Goal: Information Seeking & Learning: Learn about a topic

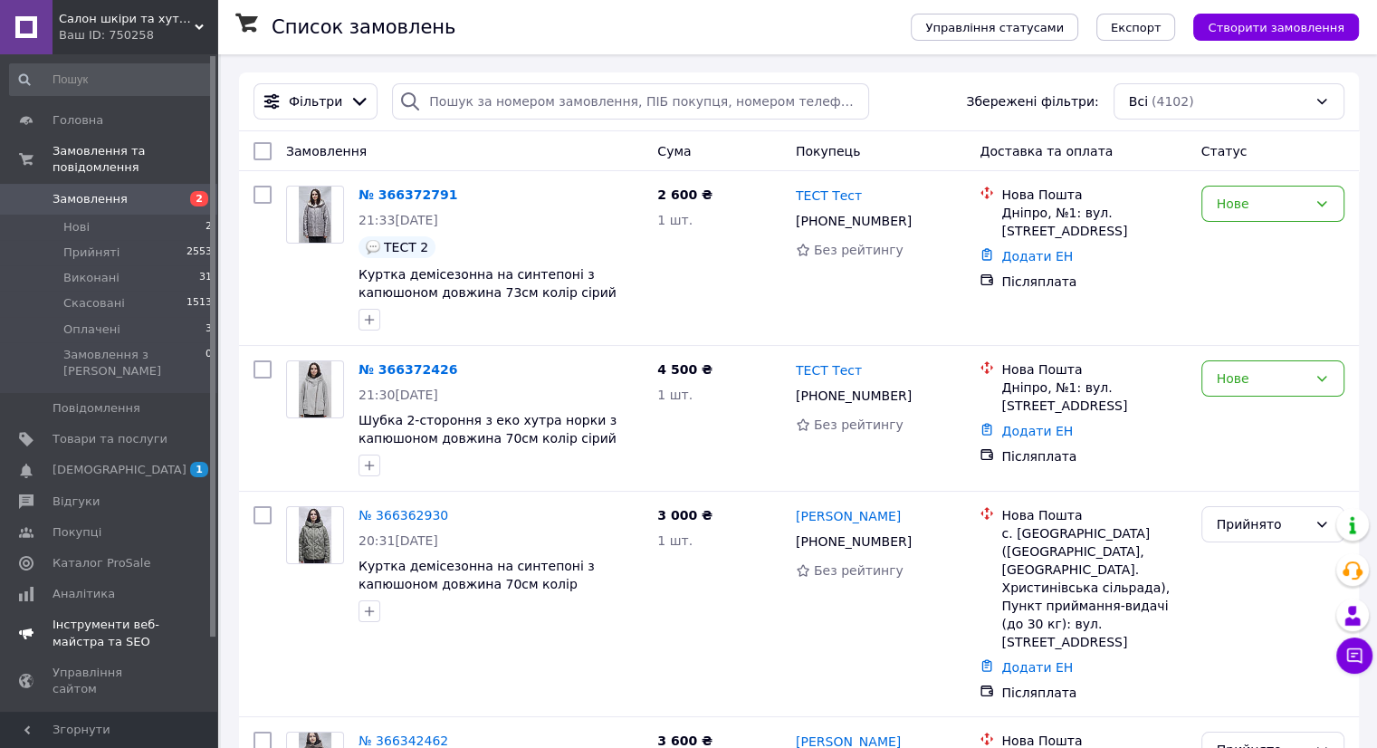
click at [105, 617] on span "Інструменти веб-майстра та SEO" at bounding box center [110, 633] width 115 height 33
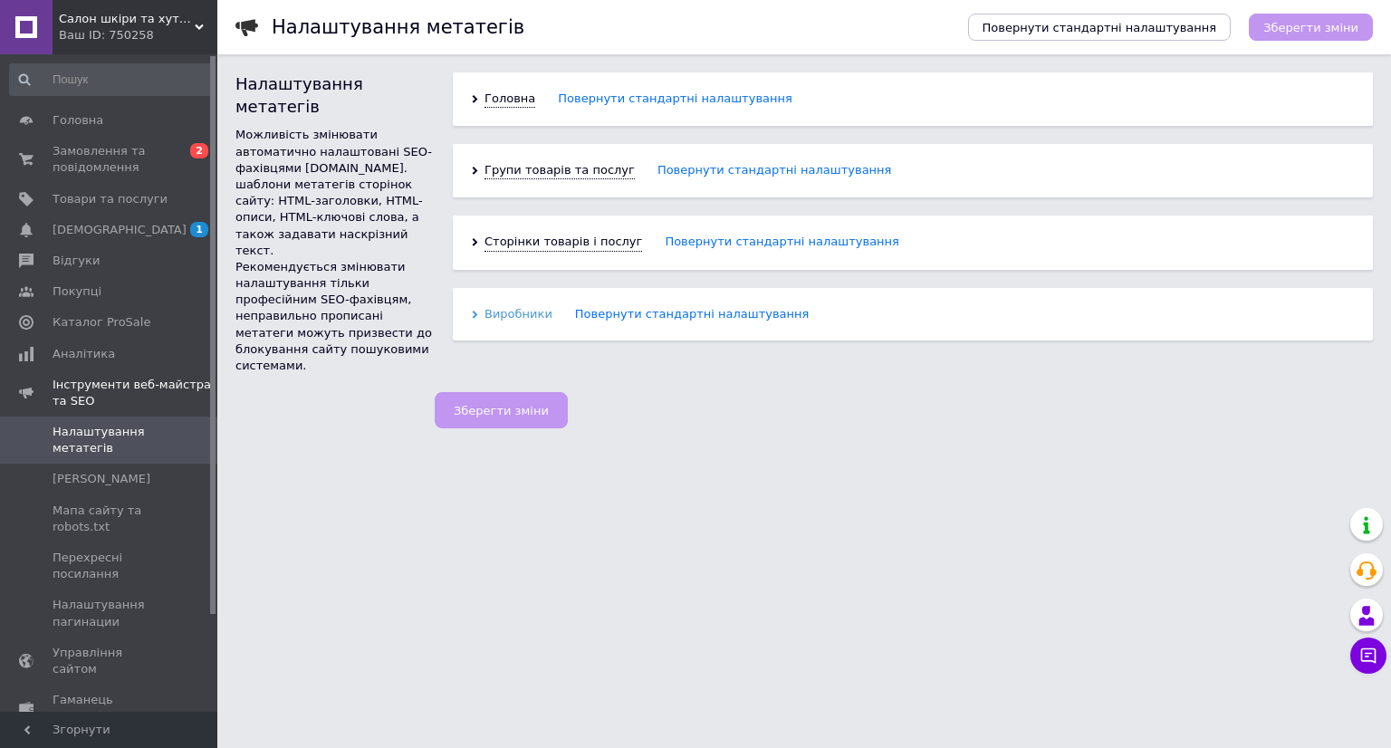
click at [471, 314] on icon at bounding box center [475, 315] width 8 height 8
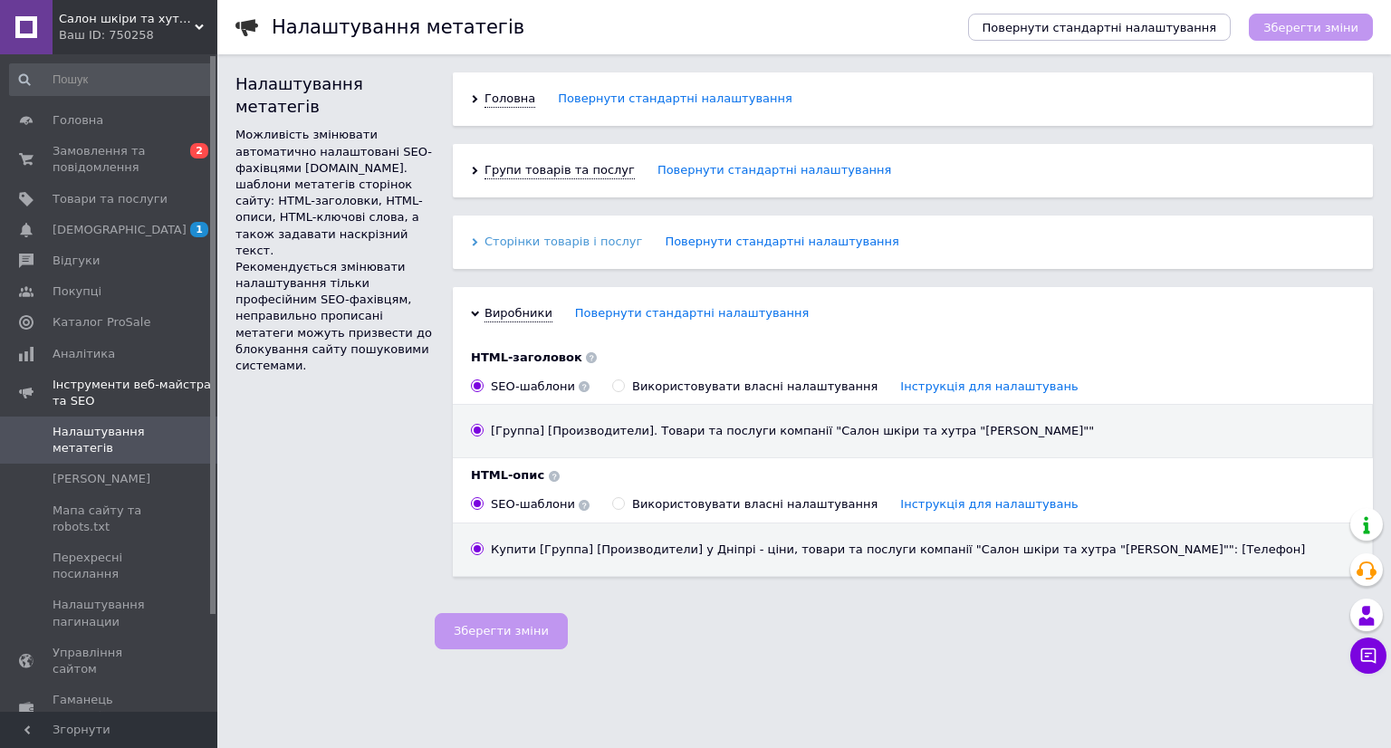
click at [478, 240] on icon at bounding box center [475, 242] width 8 height 8
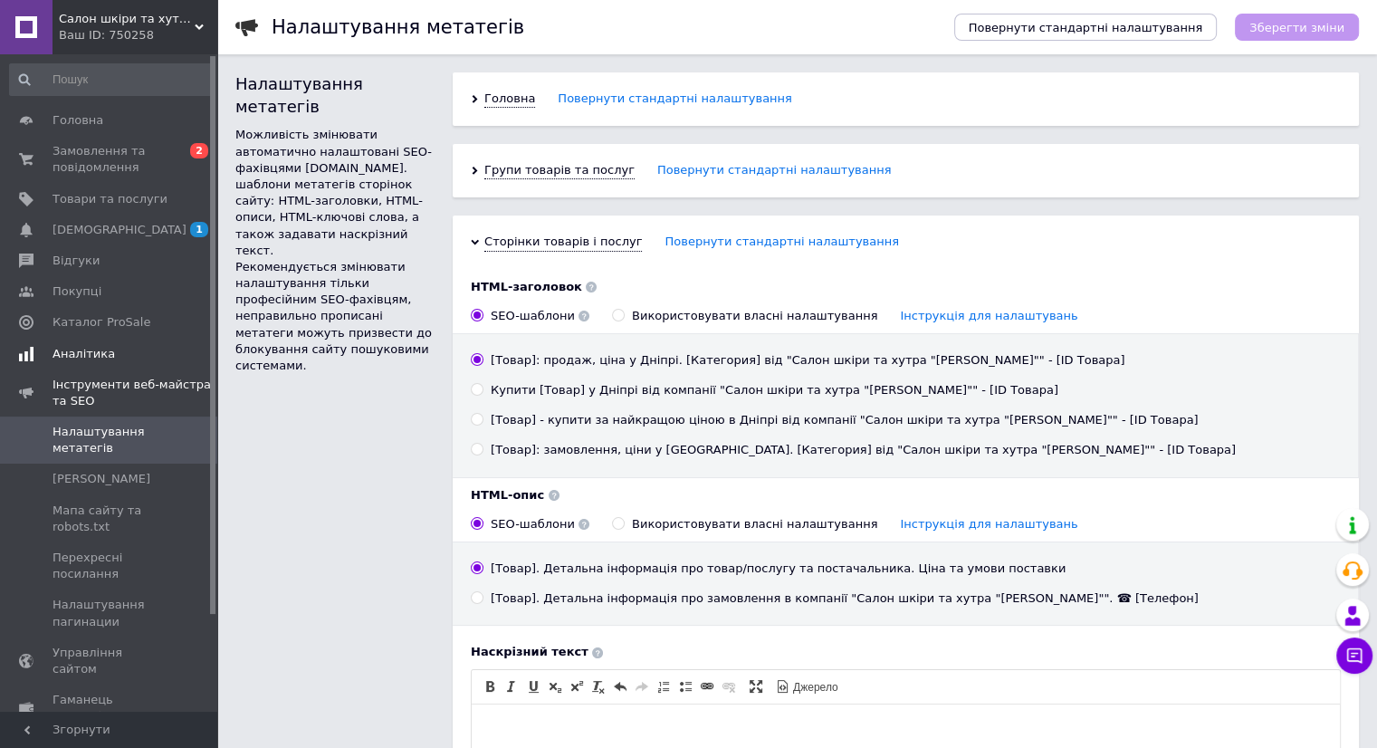
click at [96, 365] on link "Аналітика" at bounding box center [111, 354] width 223 height 31
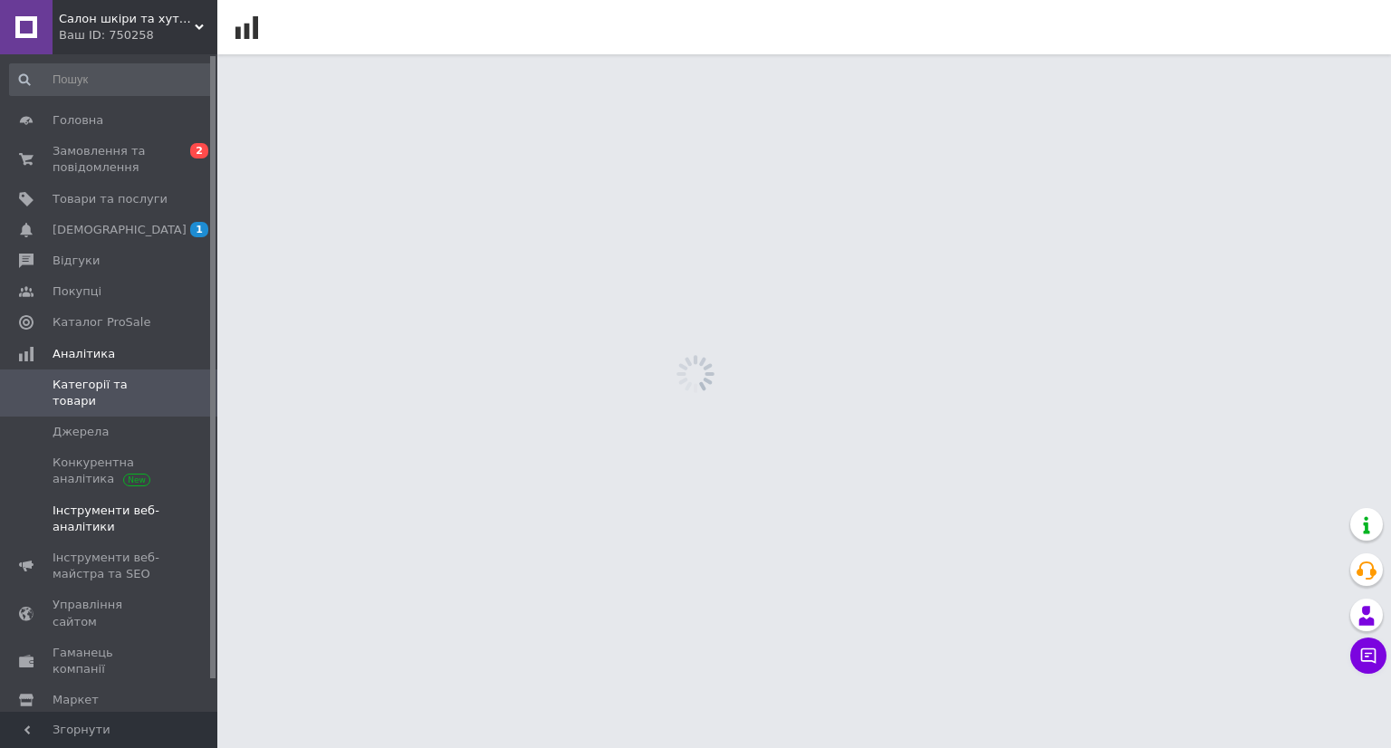
click at [138, 516] on span "Інструменти веб-аналітики" at bounding box center [110, 519] width 115 height 33
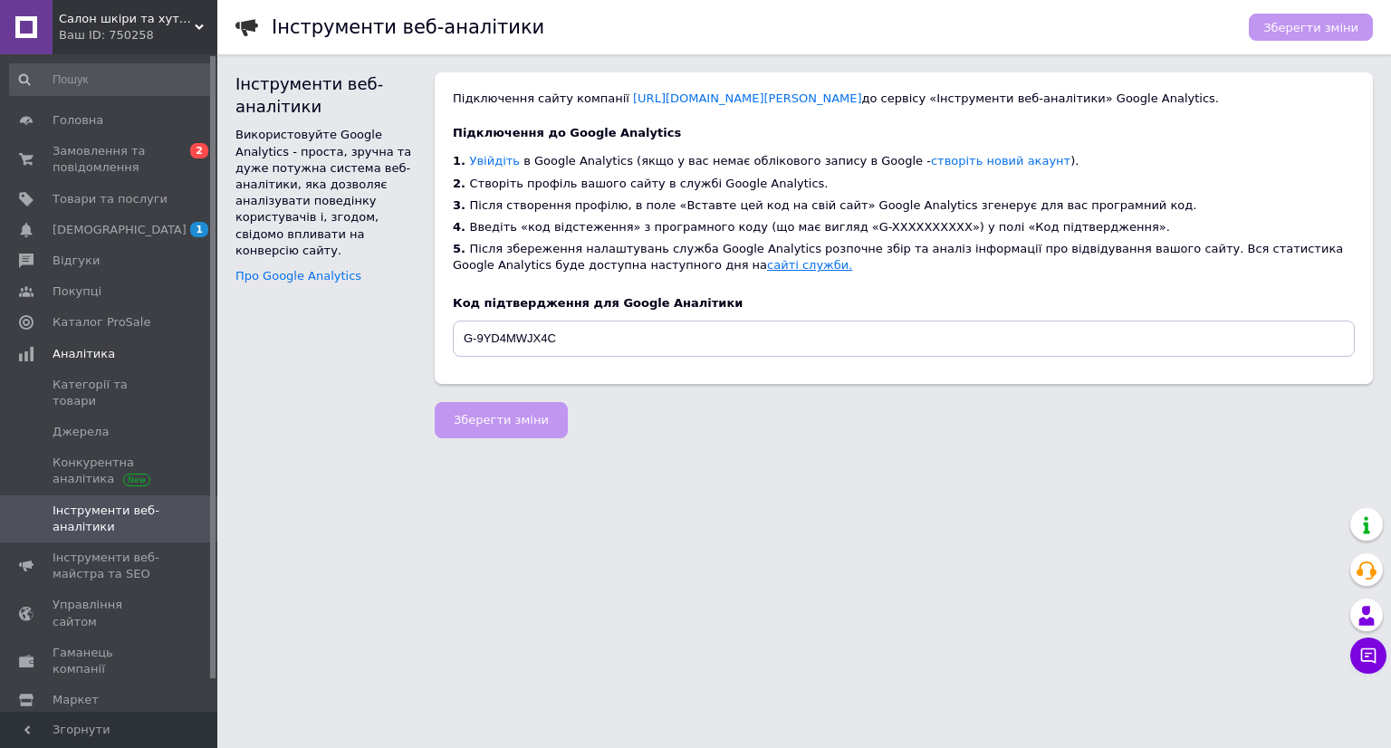
click at [767, 268] on link "сайті служби." at bounding box center [809, 265] width 85 height 14
click at [151, 455] on span "Конкурентна аналітика" at bounding box center [110, 471] width 115 height 33
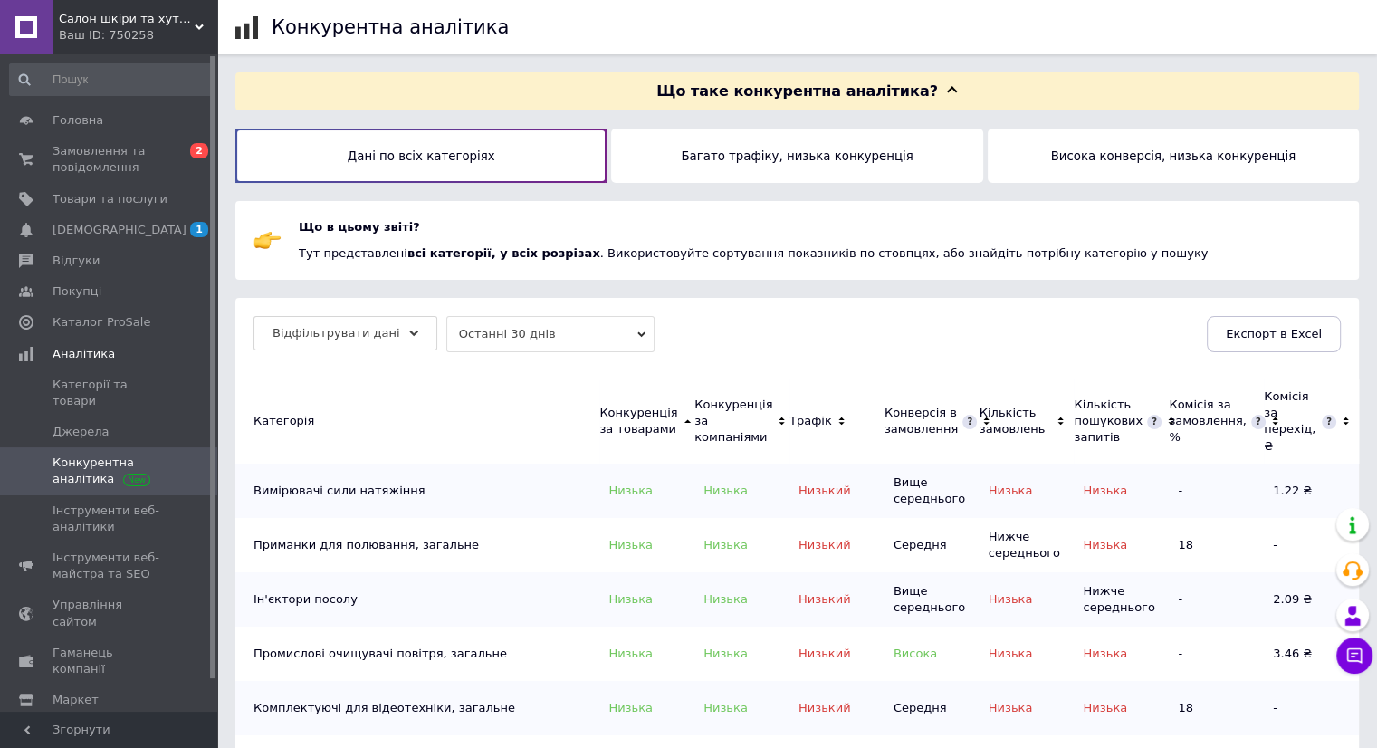
click at [816, 160] on button "Багато трафіку, низька конкуренція" at bounding box center [796, 156] width 371 height 54
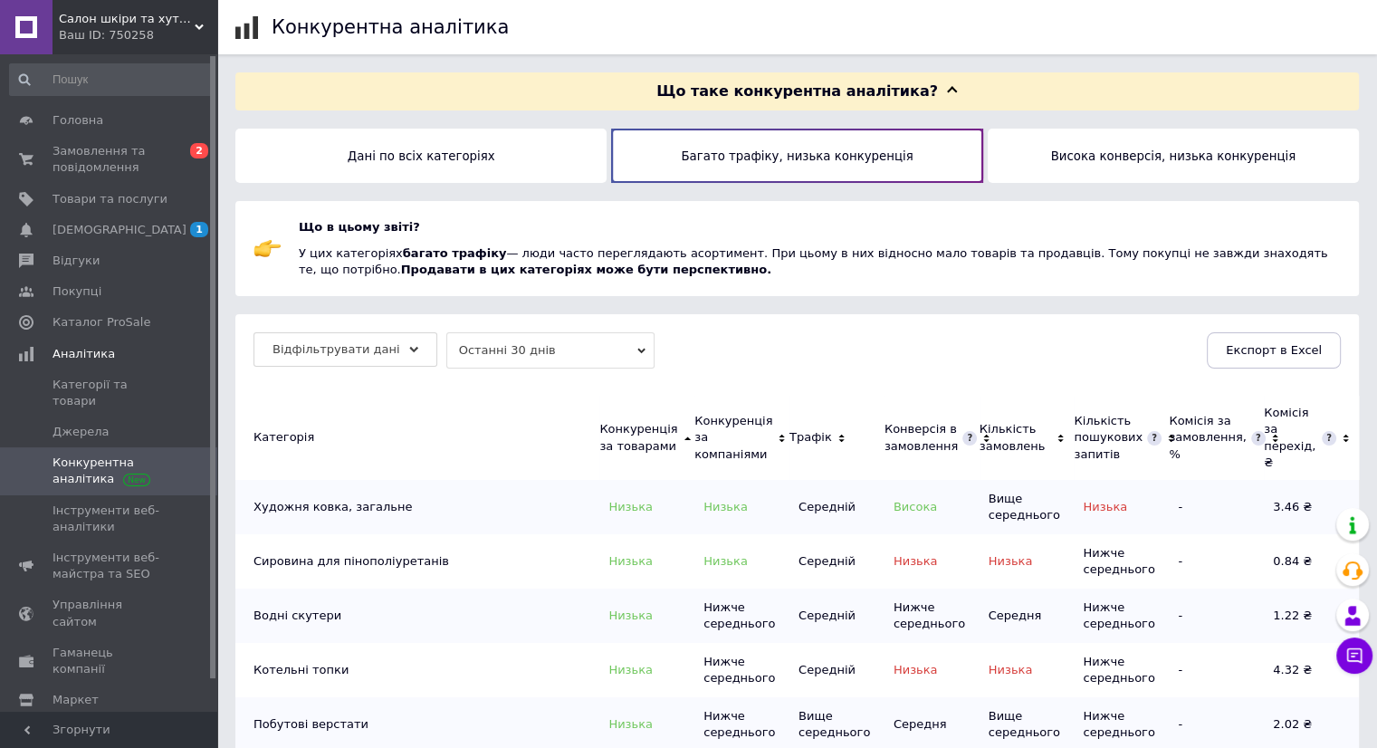
click at [1079, 163] on button "Висока конверсія, низька конкуренція" at bounding box center [1173, 156] width 371 height 54
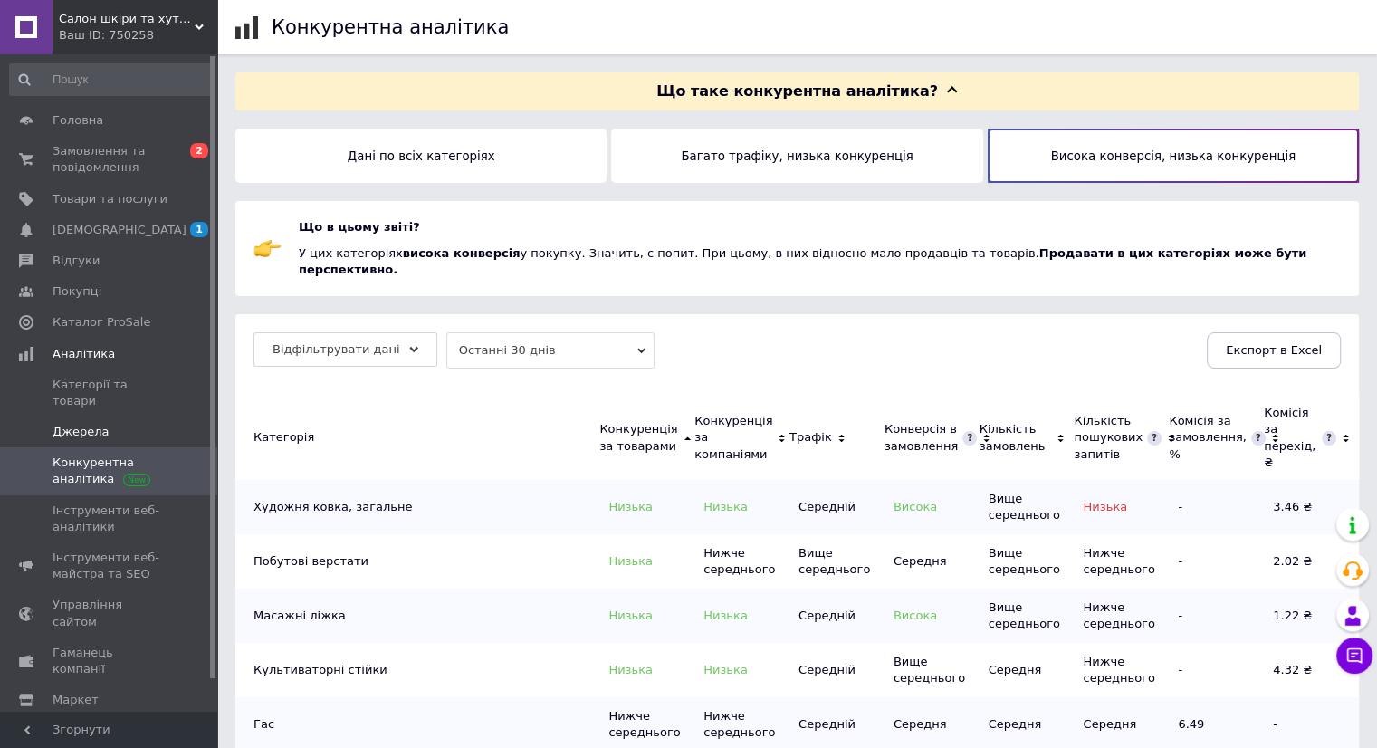
click at [128, 424] on span "Джерела" at bounding box center [110, 432] width 115 height 16
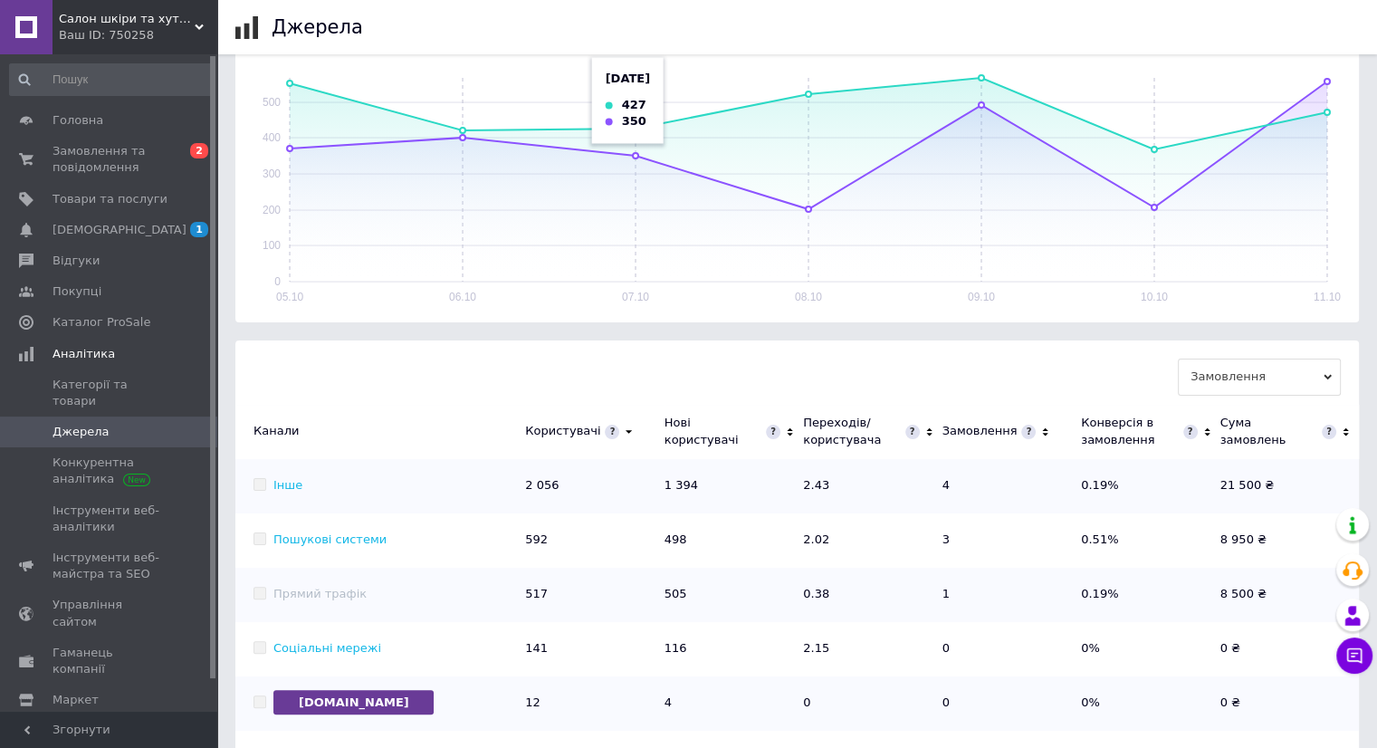
scroll to position [444, 0]
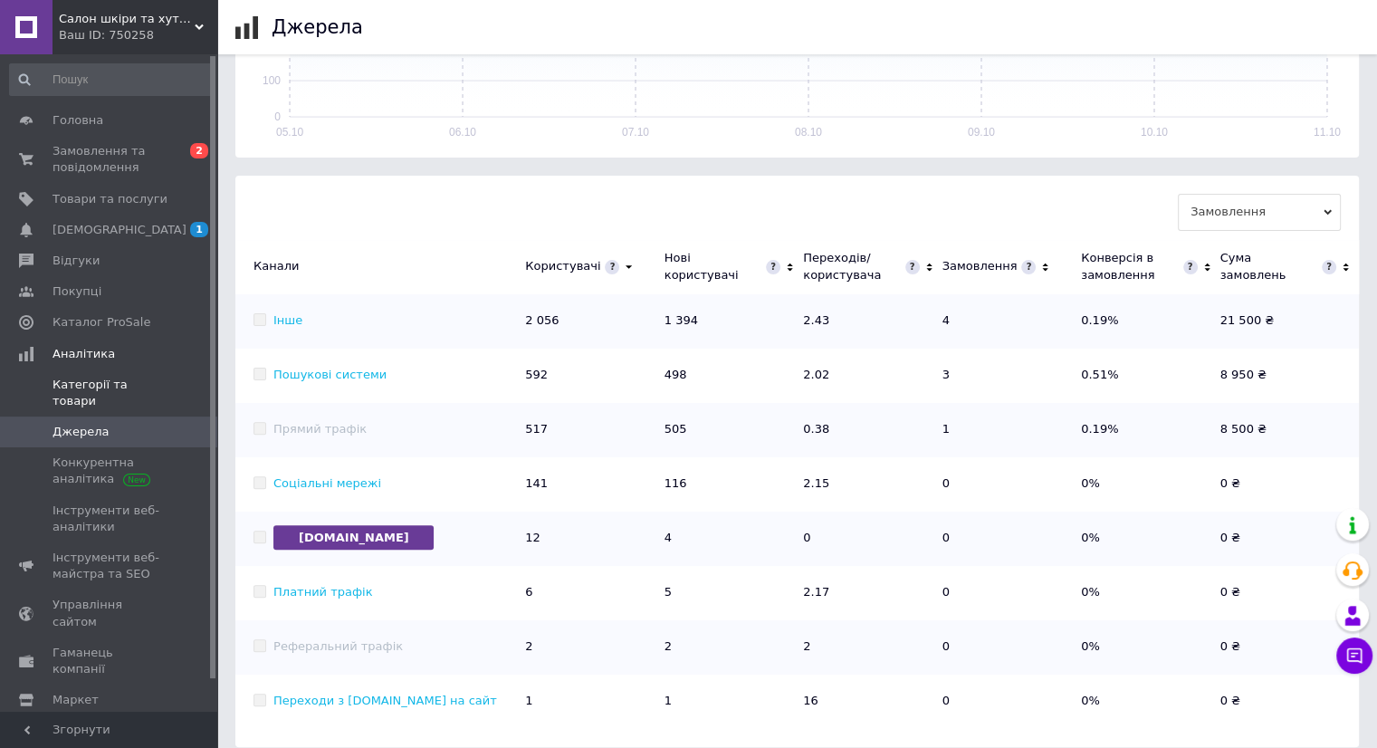
click at [157, 381] on span "Категорії та товари" at bounding box center [110, 393] width 115 height 33
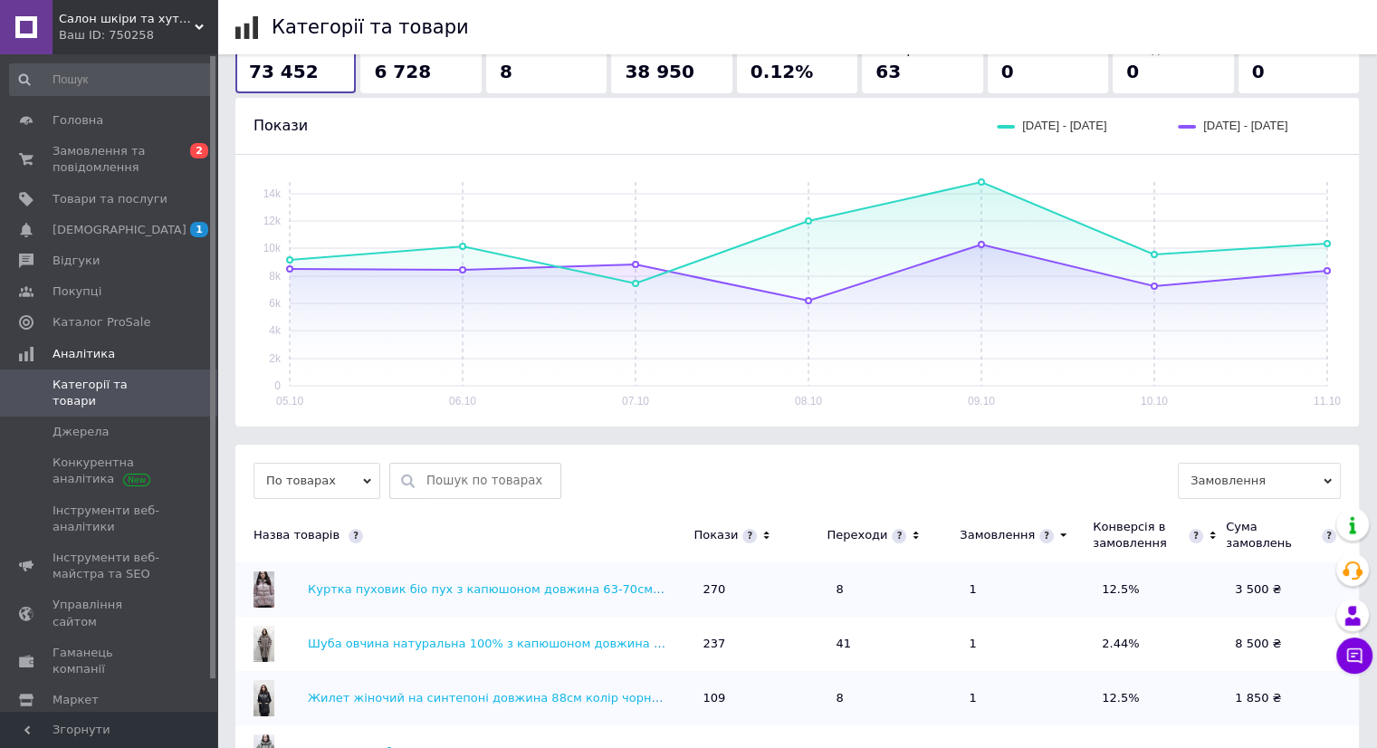
scroll to position [629, 0]
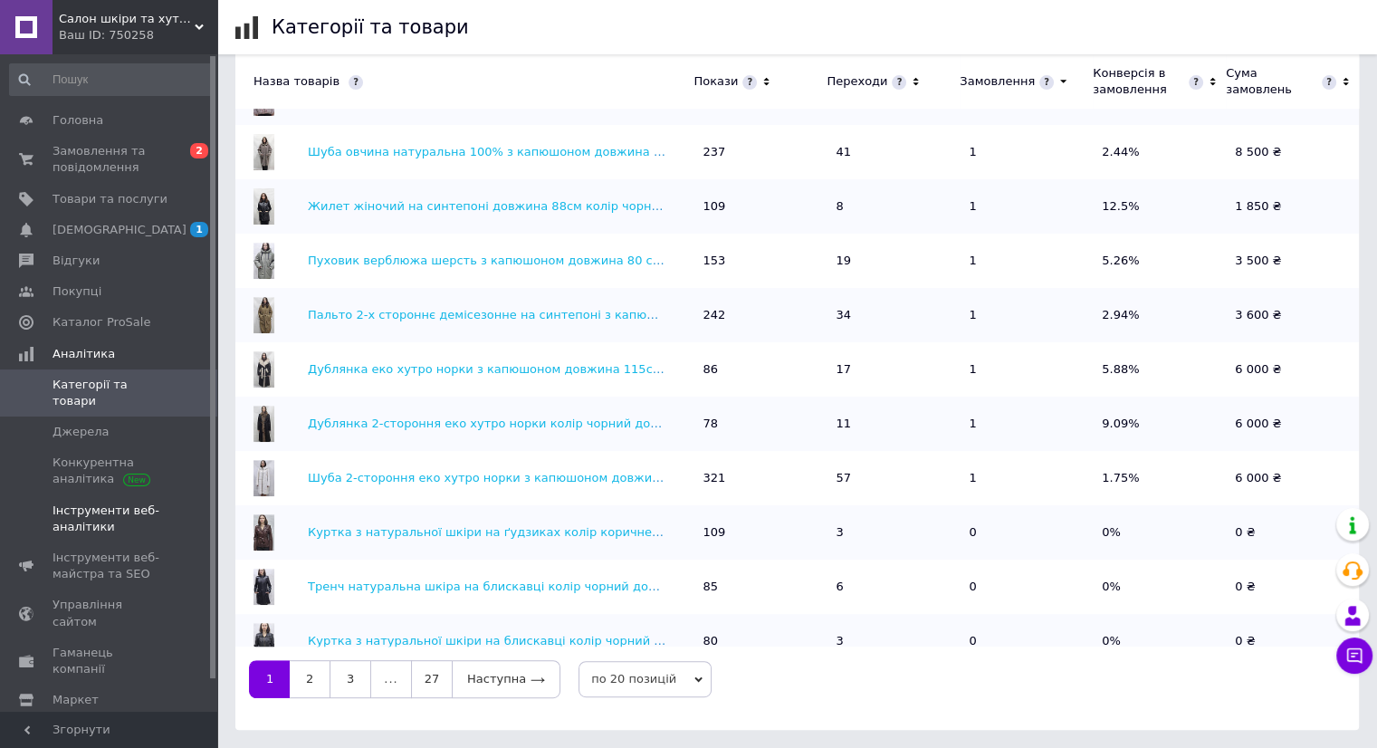
click at [133, 504] on span "Інструменти веб-аналітики" at bounding box center [110, 519] width 115 height 33
